Goal: Task Accomplishment & Management: Complete application form

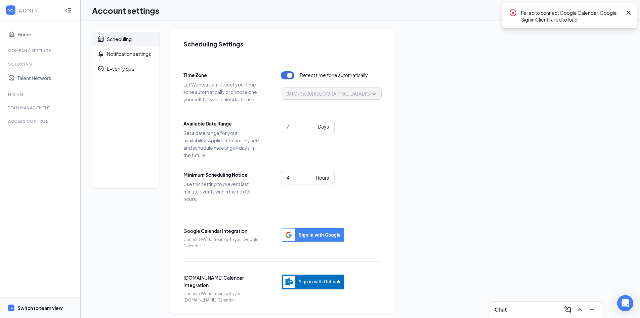
click at [59, 305] on div "Switch to team view" at bounding box center [39, 307] width 45 height 7
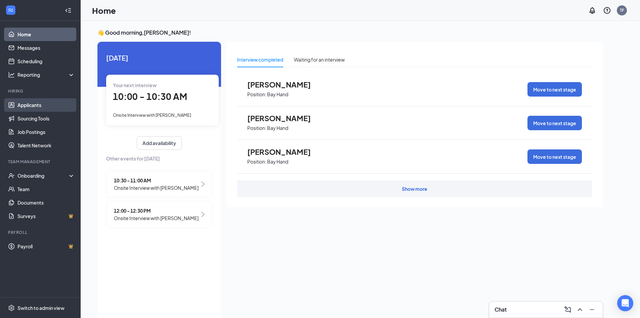
click at [36, 103] on link "Applicants" at bounding box center [45, 104] width 57 height 13
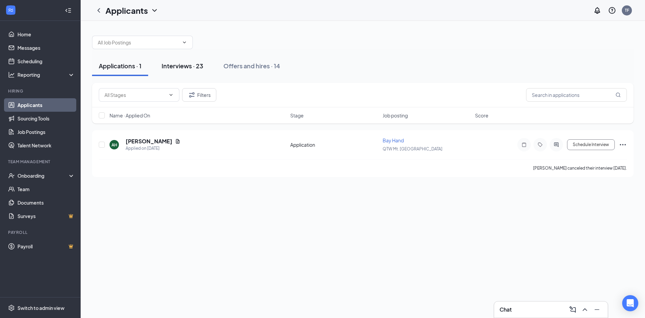
click at [185, 62] on div "Interviews · 23" at bounding box center [183, 66] width 42 height 8
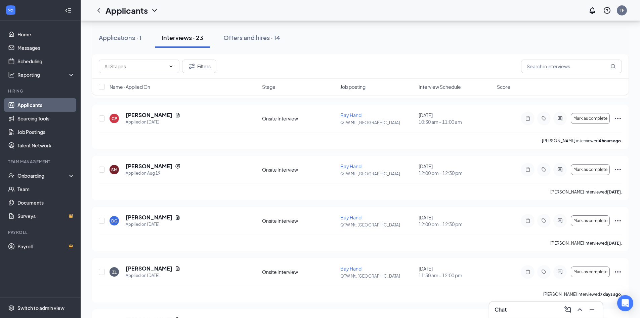
scroll to position [134, 0]
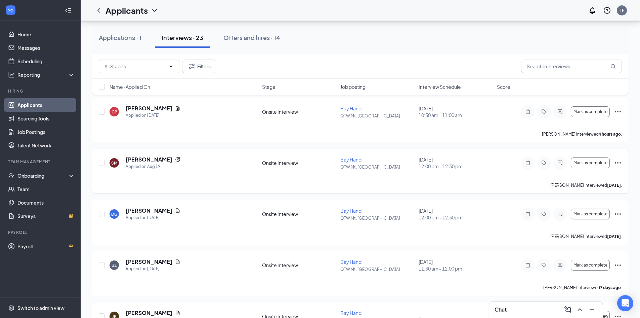
click at [616, 160] on icon "Ellipses" at bounding box center [618, 163] width 8 height 8
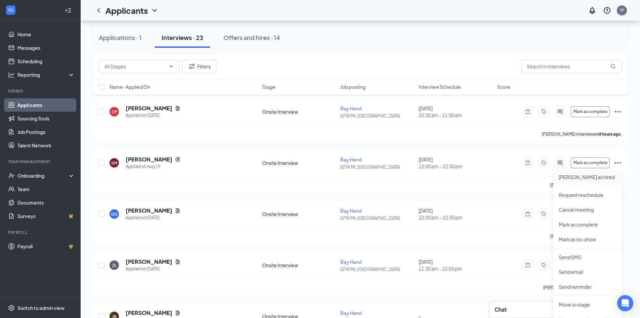
click at [593, 175] on p "Mark as hired" at bounding box center [588, 176] width 58 height 7
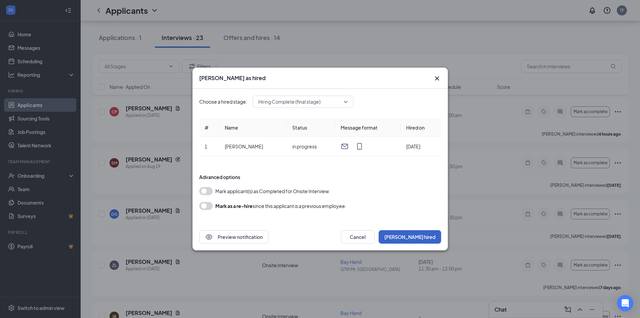
click at [424, 234] on button "Mark hired" at bounding box center [410, 236] width 63 height 13
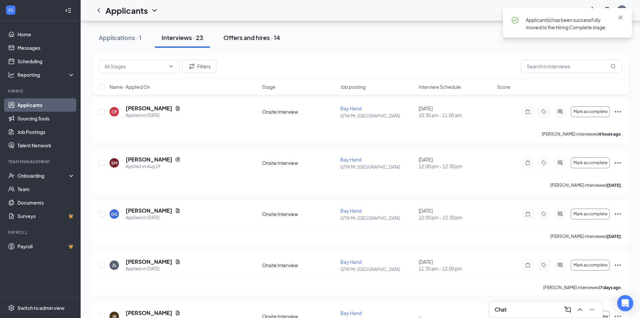
click at [232, 34] on div "Offers and hires · 14" at bounding box center [251, 37] width 57 height 8
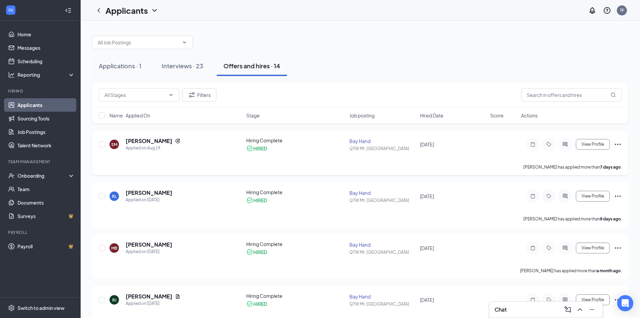
click at [616, 146] on icon "Ellipses" at bounding box center [618, 144] width 8 height 8
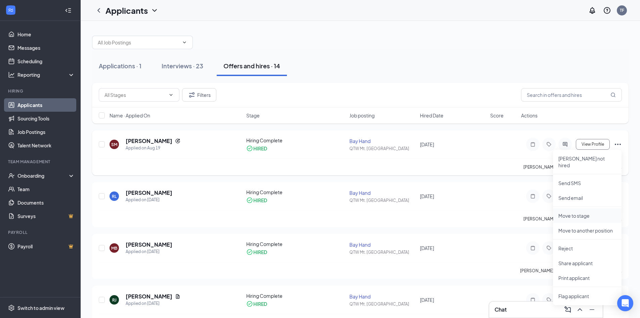
click at [573, 212] on li "Move to stage" at bounding box center [587, 215] width 69 height 15
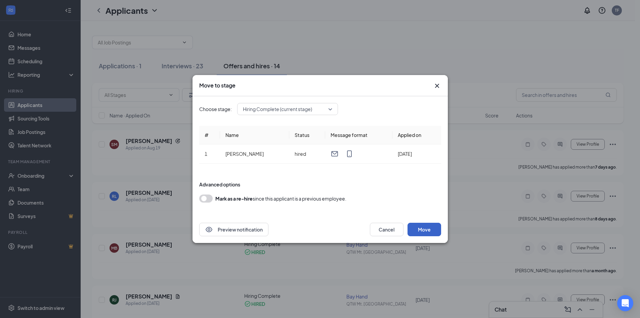
click at [424, 229] on button "Move" at bounding box center [425, 228] width 34 height 13
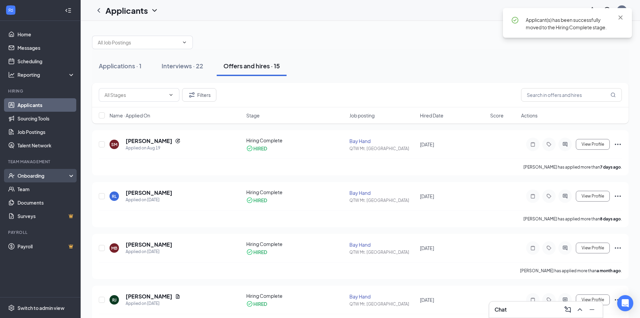
click at [35, 174] on div "Onboarding" at bounding box center [43, 175] width 52 height 7
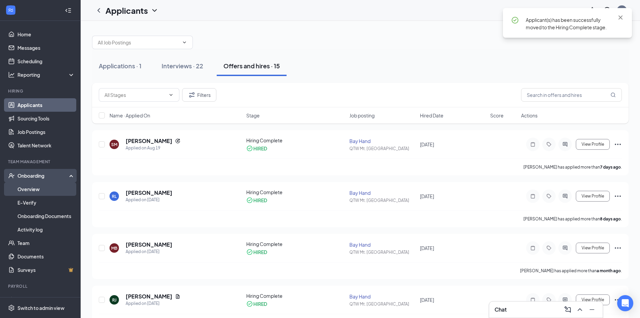
click at [40, 188] on link "Overview" at bounding box center [45, 188] width 57 height 13
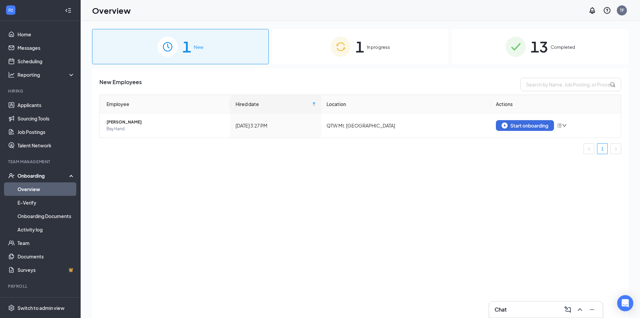
click at [328, 46] on div "1 In progress" at bounding box center [360, 46] width 177 height 35
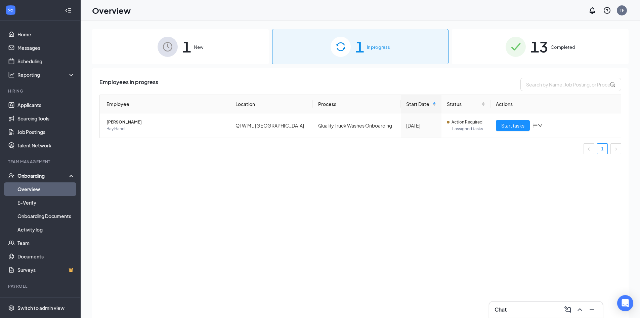
click at [188, 39] on span "1" at bounding box center [186, 46] width 9 height 23
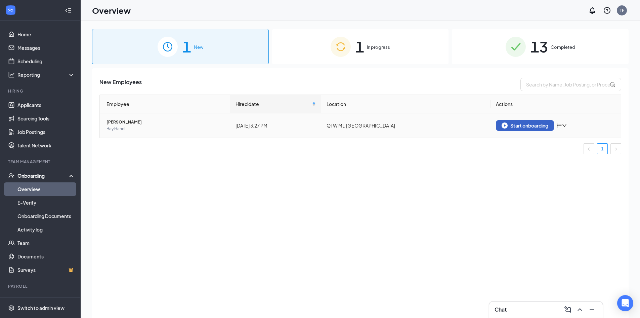
click at [522, 123] on div "Start onboarding" at bounding box center [525, 125] width 47 height 6
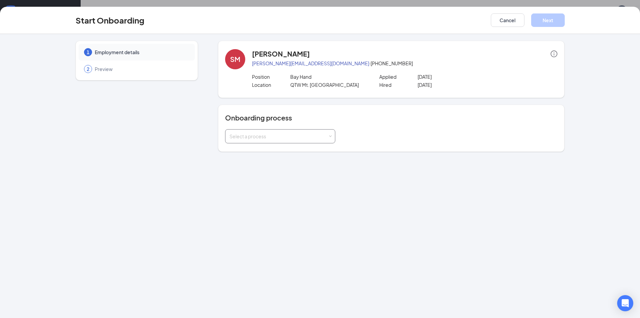
click at [312, 140] on div "Select a process" at bounding box center [280, 135] width 101 height 13
click at [300, 150] on span "Quality Truck Washes Onboarding" at bounding box center [265, 150] width 74 height 6
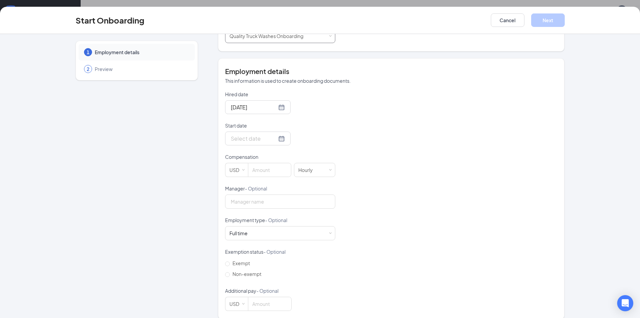
scroll to position [101, 0]
click at [252, 141] on input "Start date" at bounding box center [254, 137] width 46 height 8
type input "Aug 28, 2025"
click at [282, 219] on div "28" at bounding box center [284, 218] width 8 height 8
click at [265, 168] on input at bounding box center [269, 168] width 43 height 13
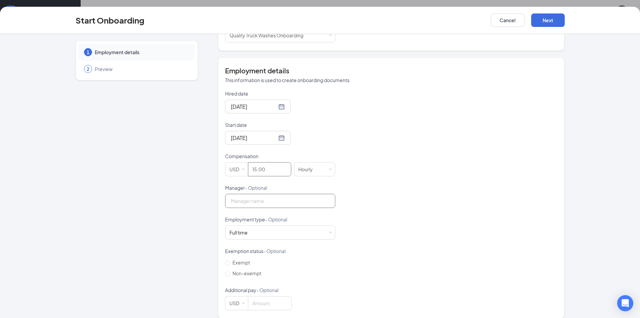
type input "15"
click at [262, 198] on input "Manager - Optional" at bounding box center [280, 201] width 110 height 14
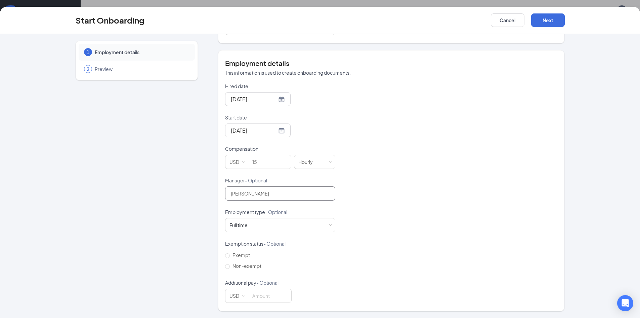
scroll to position [30, 0]
type input "Trey Finney"
click at [547, 23] on button "Next" at bounding box center [548, 19] width 34 height 13
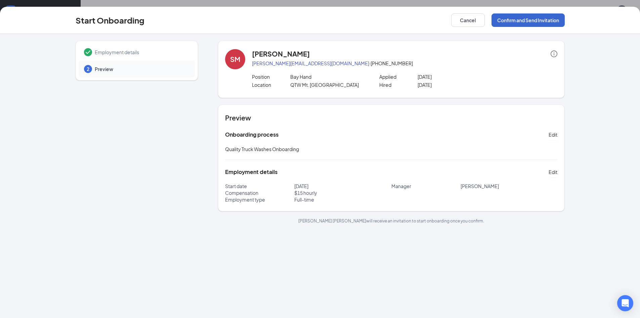
scroll to position [0, 0]
click at [508, 22] on button "Confirm and Send Invitation" at bounding box center [528, 19] width 73 height 13
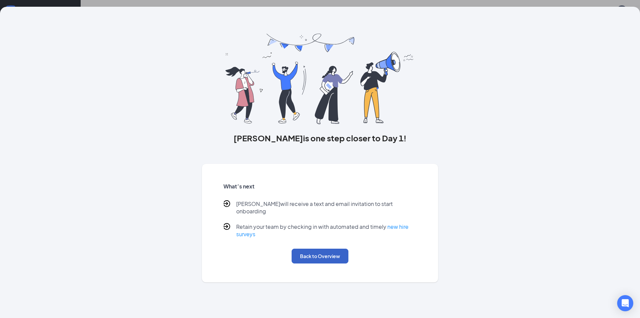
click at [320, 251] on button "Back to Overview" at bounding box center [320, 255] width 57 height 15
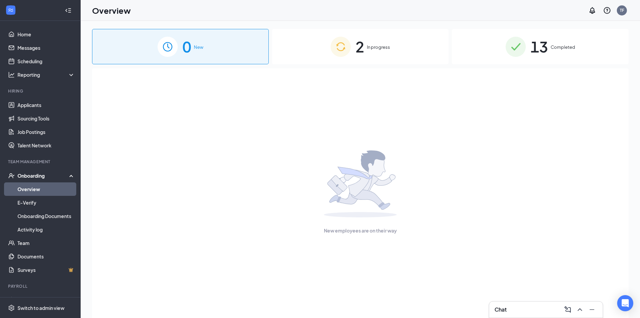
click at [372, 45] on span "In progress" at bounding box center [378, 47] width 23 height 7
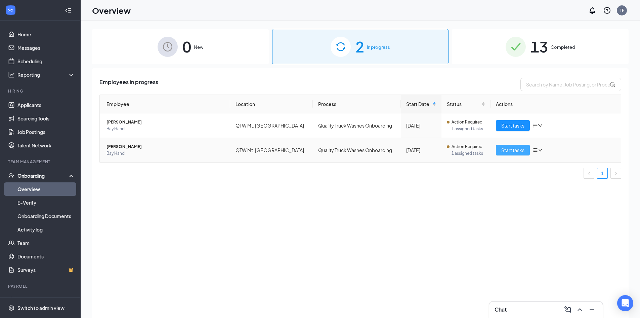
click at [500, 151] on button "Start tasks" at bounding box center [513, 150] width 34 height 11
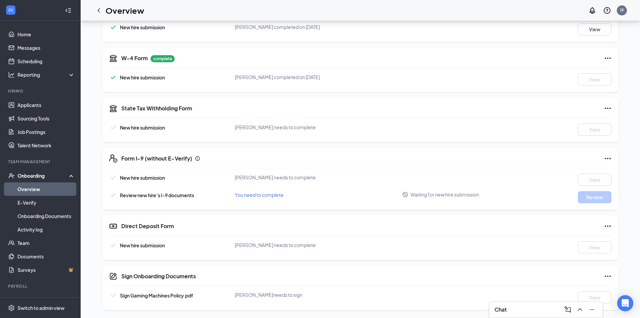
scroll to position [128, 0]
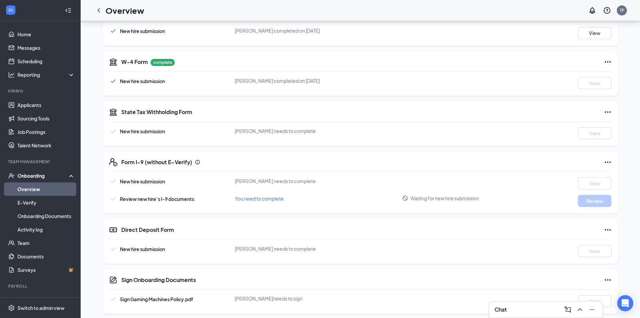
scroll to position [128, 0]
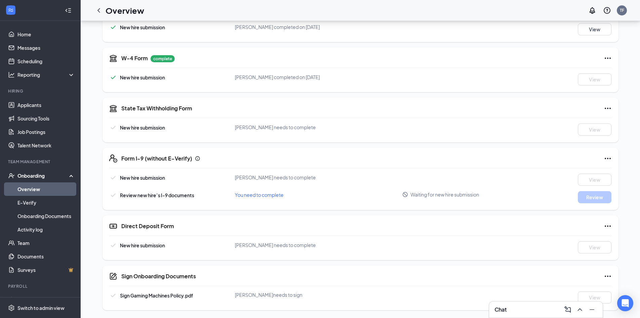
scroll to position [128, 0]
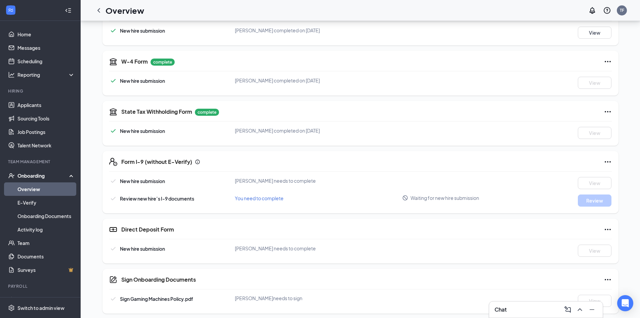
scroll to position [128, 0]
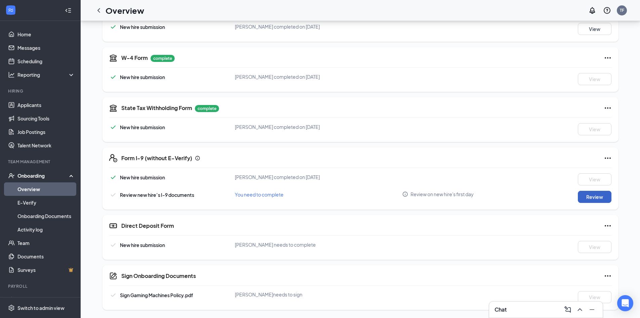
click at [593, 199] on button "Review" at bounding box center [595, 197] width 34 height 12
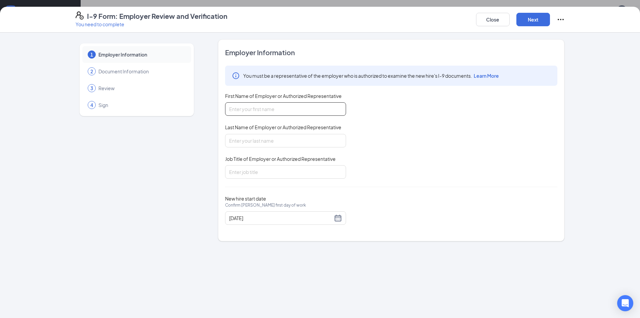
click at [284, 106] on input "First Name of Employer or Authorized Representative" at bounding box center [285, 108] width 121 height 13
type input "Trey"
click at [304, 141] on input "Last Name of Employer or Authorized Representative" at bounding box center [285, 140] width 121 height 13
type input "Finney"
click at [287, 167] on input "Job Title of Employer or Authorized Representative" at bounding box center [285, 171] width 121 height 13
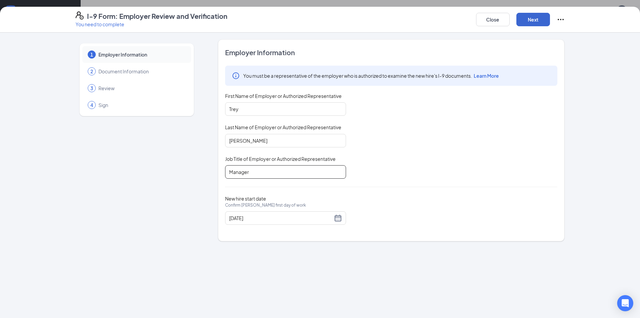
type input "Manager"
click at [538, 21] on button "Next" at bounding box center [534, 19] width 34 height 13
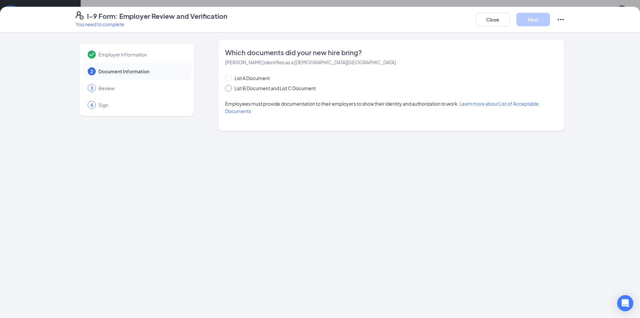
click at [230, 87] on input "List B Document and List C Document" at bounding box center [227, 87] width 5 height 5
radio input "true"
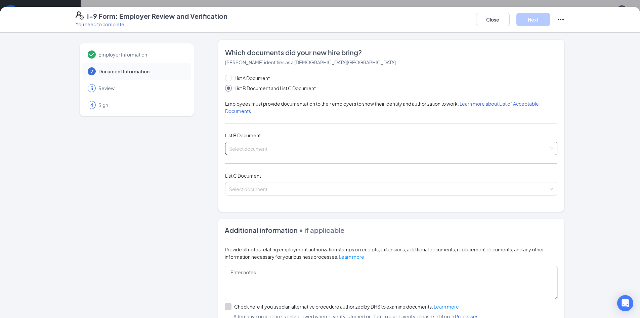
click at [288, 148] on input "search" at bounding box center [389, 147] width 320 height 10
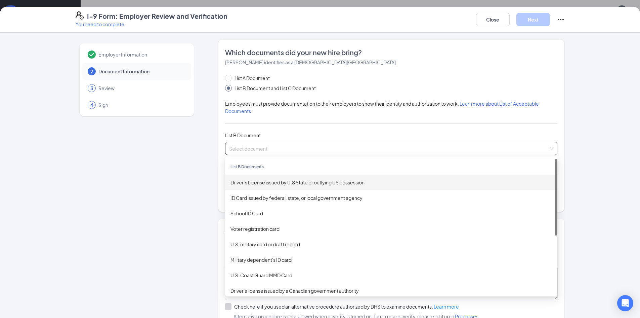
click at [295, 182] on div "Driver’s License issued by U.S State or outlying US possession" at bounding box center [392, 181] width 322 height 7
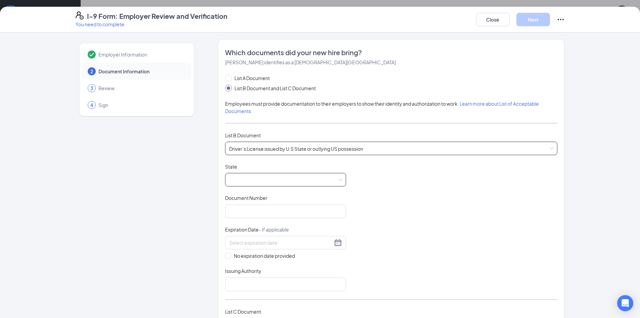
click at [293, 180] on span at bounding box center [285, 179] width 113 height 13
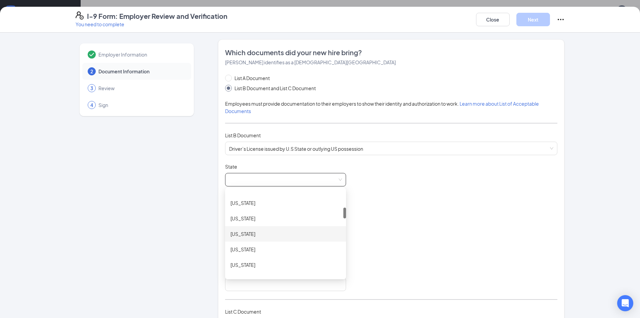
scroll to position [202, 0]
click at [243, 232] on div "Illinois" at bounding box center [285, 227] width 121 height 15
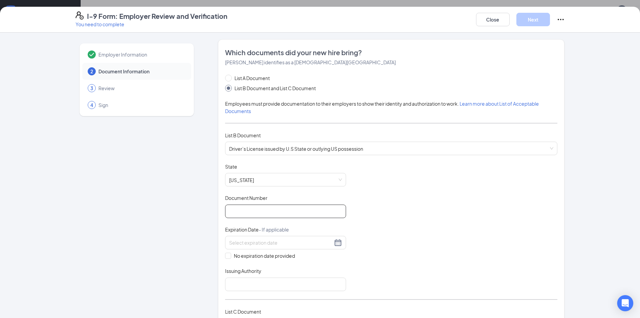
click at [254, 212] on input "Document Number" at bounding box center [285, 210] width 121 height 13
type input "M620-7920-8023"
click at [253, 242] on input at bounding box center [281, 242] width 104 height 7
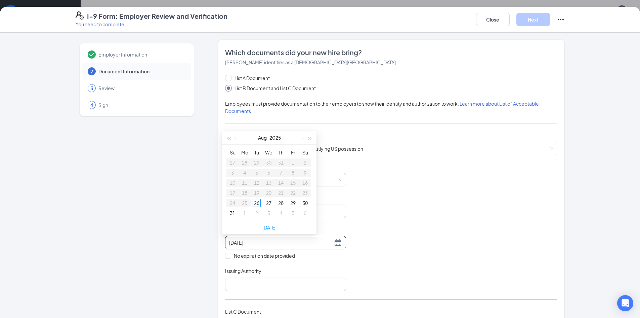
type input "08/26/2025"
click at [305, 138] on button "button" at bounding box center [302, 137] width 7 height 13
click at [309, 138] on span "button" at bounding box center [310, 138] width 3 height 3
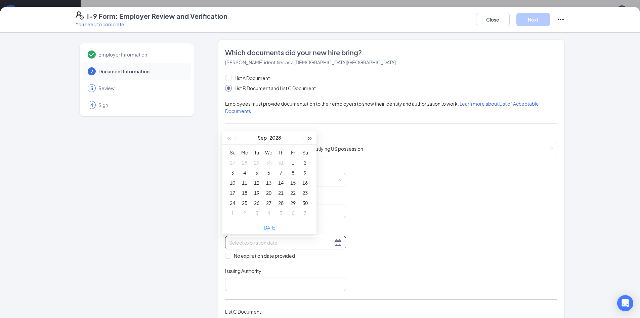
click at [309, 138] on span "button" at bounding box center [310, 138] width 3 height 3
click at [236, 138] on span "button" at bounding box center [236, 138] width 3 height 3
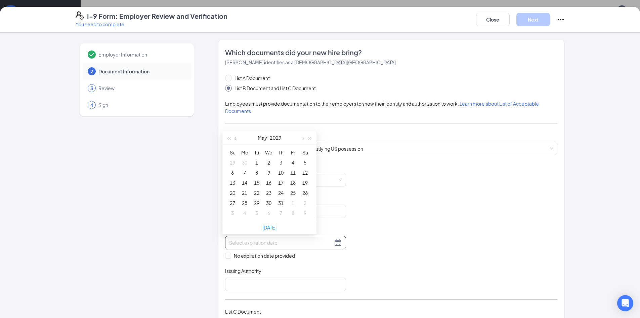
click at [236, 138] on span "button" at bounding box center [236, 138] width 3 height 3
type input "03/23/2029"
click at [292, 193] on div "23" at bounding box center [293, 193] width 8 height 8
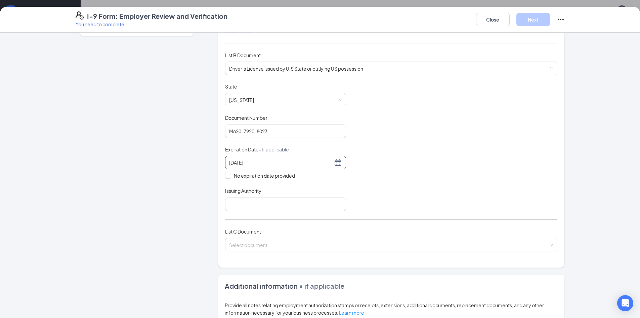
scroll to position [101, 0]
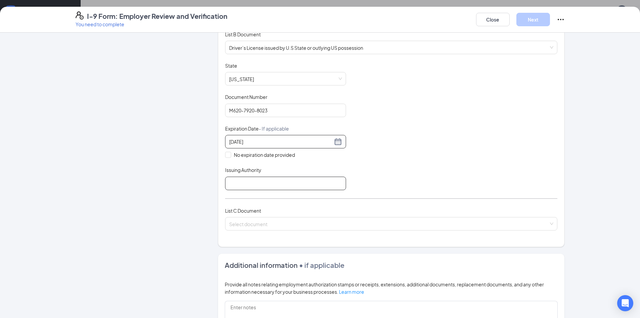
click at [296, 186] on input "Issuing Authority" at bounding box center [285, 182] width 121 height 13
type input "IL"
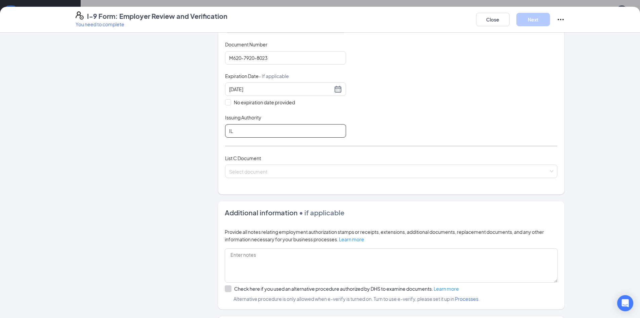
scroll to position [168, 0]
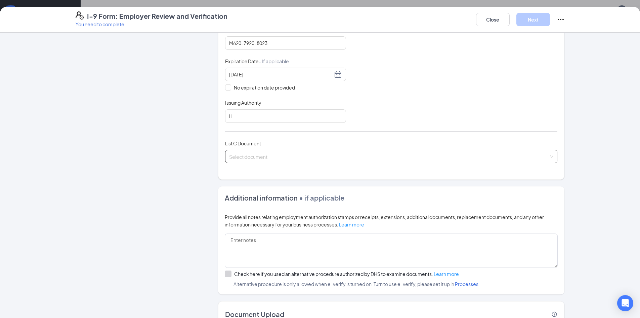
click at [293, 160] on input "search" at bounding box center [389, 155] width 320 height 10
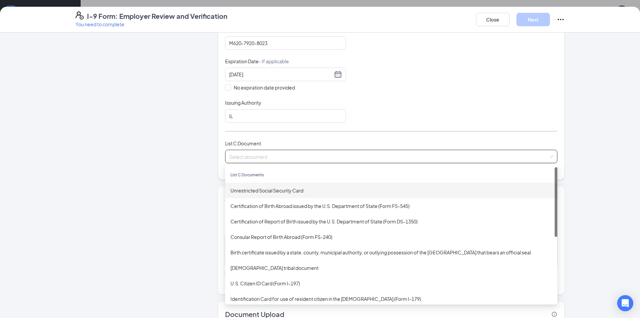
click at [288, 191] on div "Unrestricted Social Security Card" at bounding box center [392, 190] width 322 height 7
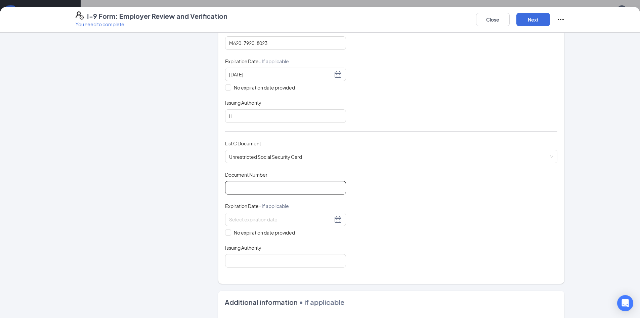
click at [288, 190] on input "Document Number" at bounding box center [285, 187] width 121 height 13
type input "361-06-9411"
click at [285, 217] on input at bounding box center [281, 218] width 104 height 7
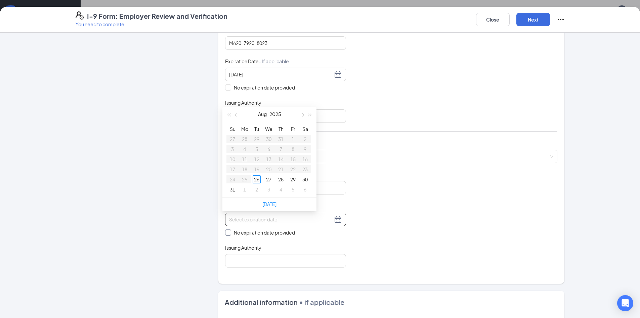
click at [226, 234] on span at bounding box center [228, 232] width 6 height 6
click at [226, 234] on input "No expiration date provided" at bounding box center [227, 231] width 5 height 5
checkbox input "true"
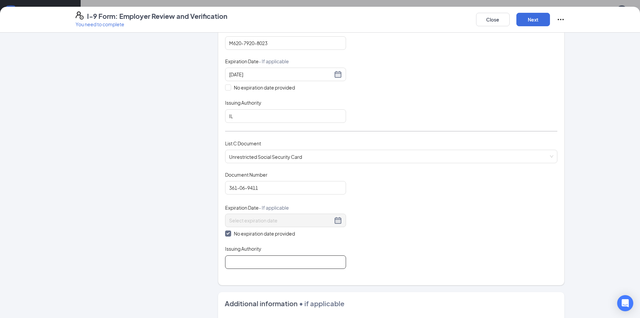
click at [280, 266] on input "Issuing Authority" at bounding box center [285, 261] width 121 height 13
type input "FEDERAL"
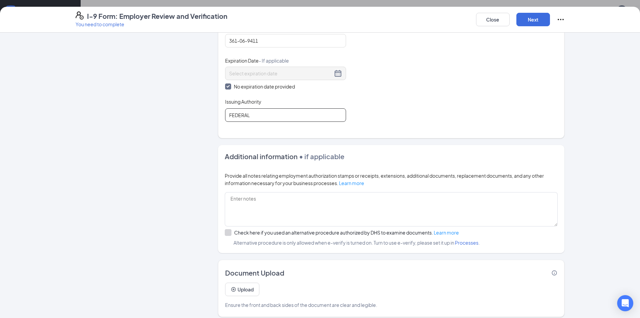
scroll to position [321, 0]
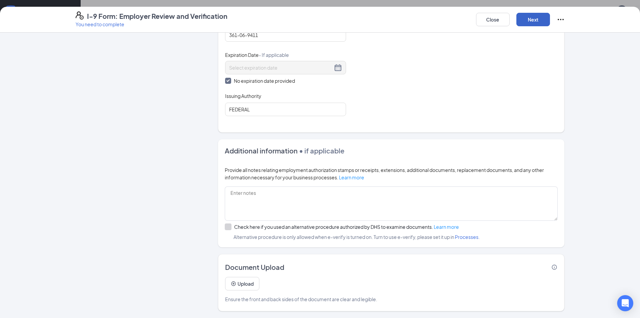
click at [524, 22] on button "Next" at bounding box center [534, 19] width 34 height 13
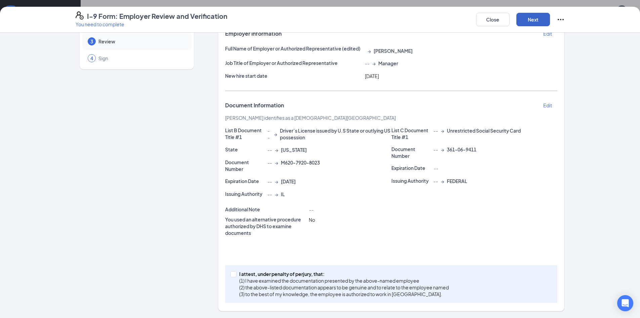
scroll to position [47, 0]
click at [530, 22] on button "Next" at bounding box center [534, 19] width 34 height 13
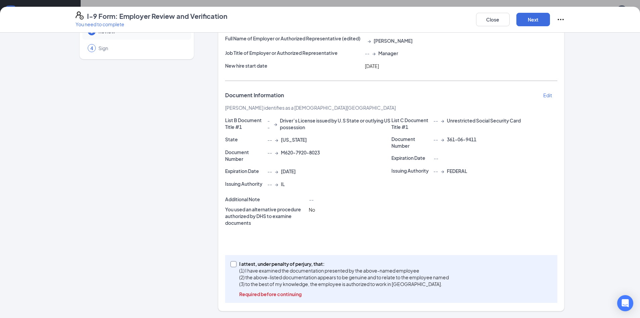
click at [232, 262] on input "I attest, under penalty of perjury, that: (1) I have examined the documentation…" at bounding box center [233, 263] width 5 height 5
checkbox input "true"
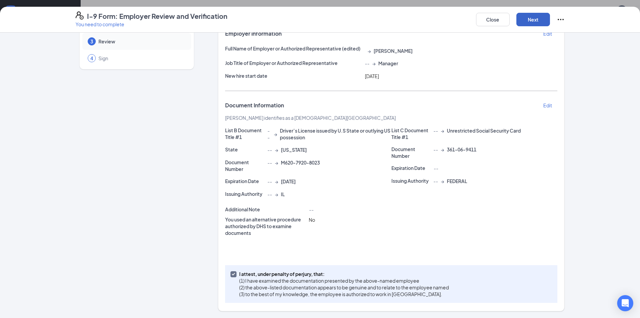
click at [525, 18] on button "Next" at bounding box center [534, 19] width 34 height 13
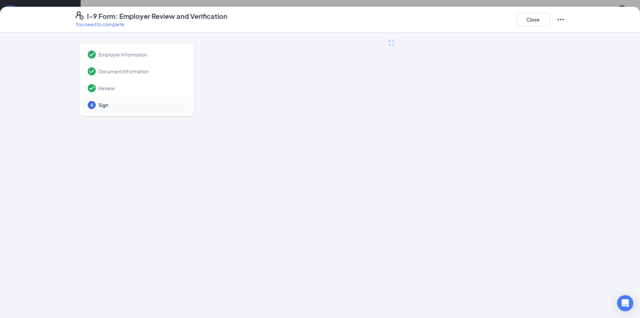
scroll to position [0, 0]
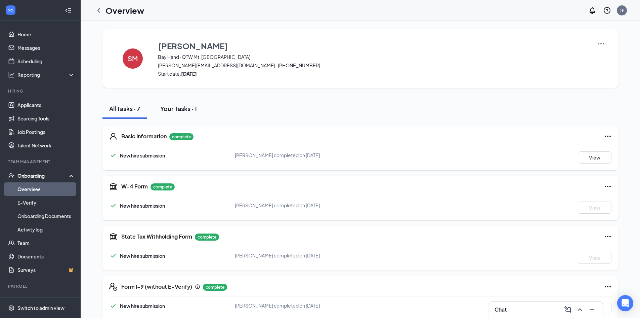
click at [191, 111] on div "Your Tasks · 1" at bounding box center [178, 108] width 37 height 8
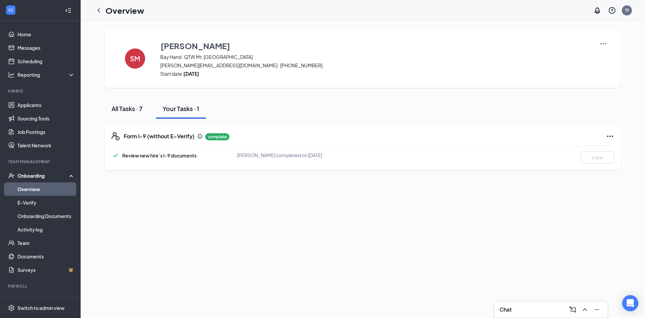
click at [133, 110] on div "All Tasks · 7" at bounding box center [127, 108] width 31 height 8
